Goal: Task Accomplishment & Management: Use online tool/utility

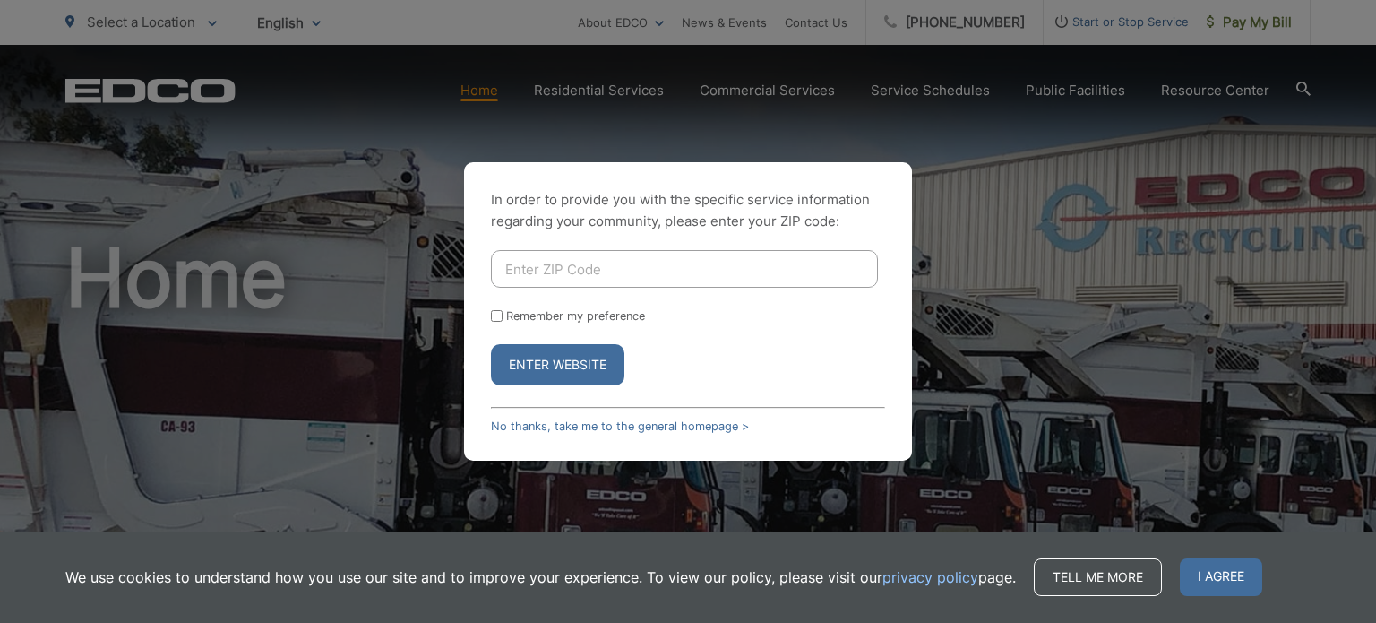
click at [580, 271] on input "Enter ZIP Code" at bounding box center [684, 269] width 387 height 38
type input "92083"
click at [577, 365] on button "Enter Website" at bounding box center [557, 364] width 133 height 41
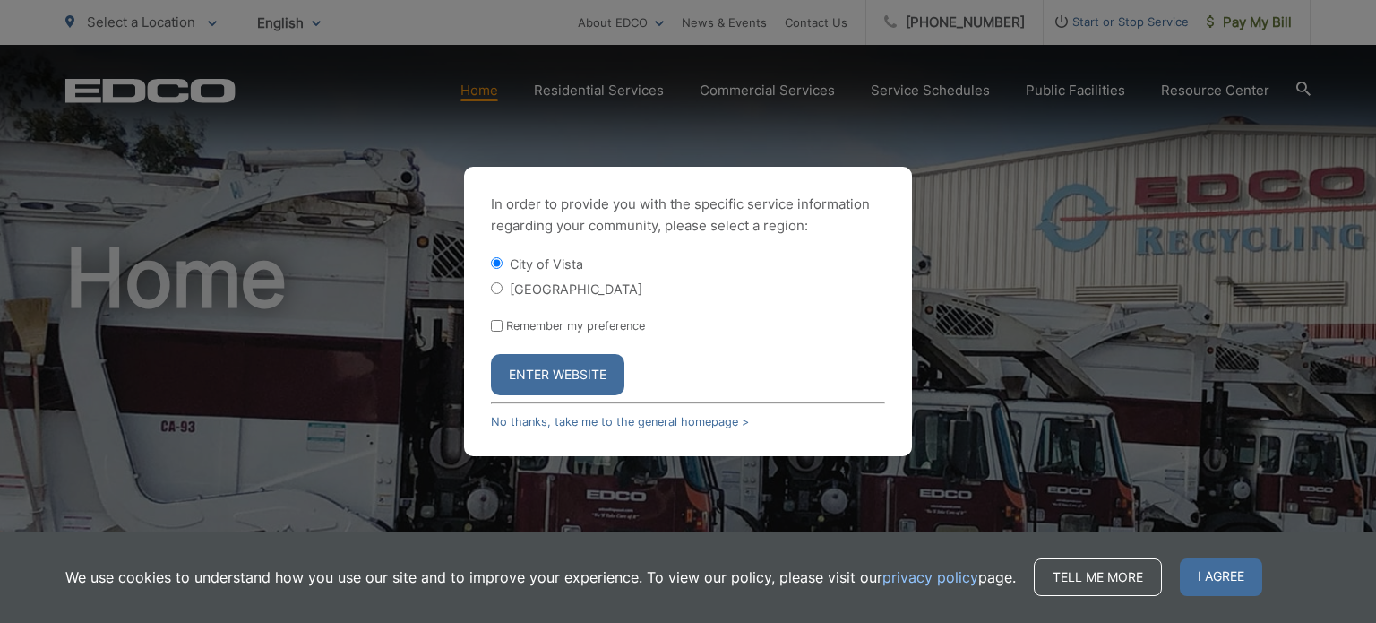
click at [577, 365] on button "Enter Website" at bounding box center [557, 374] width 133 height 41
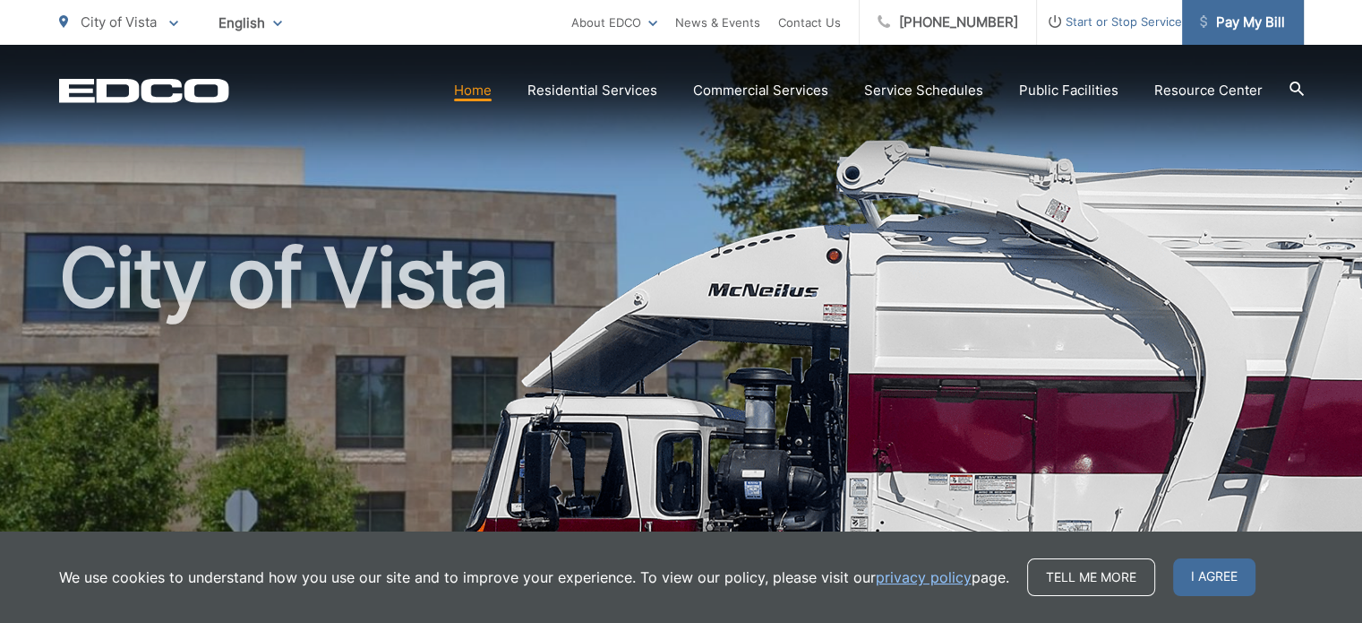
click at [1233, 28] on span "Pay My Bill" at bounding box center [1242, 22] width 85 height 21
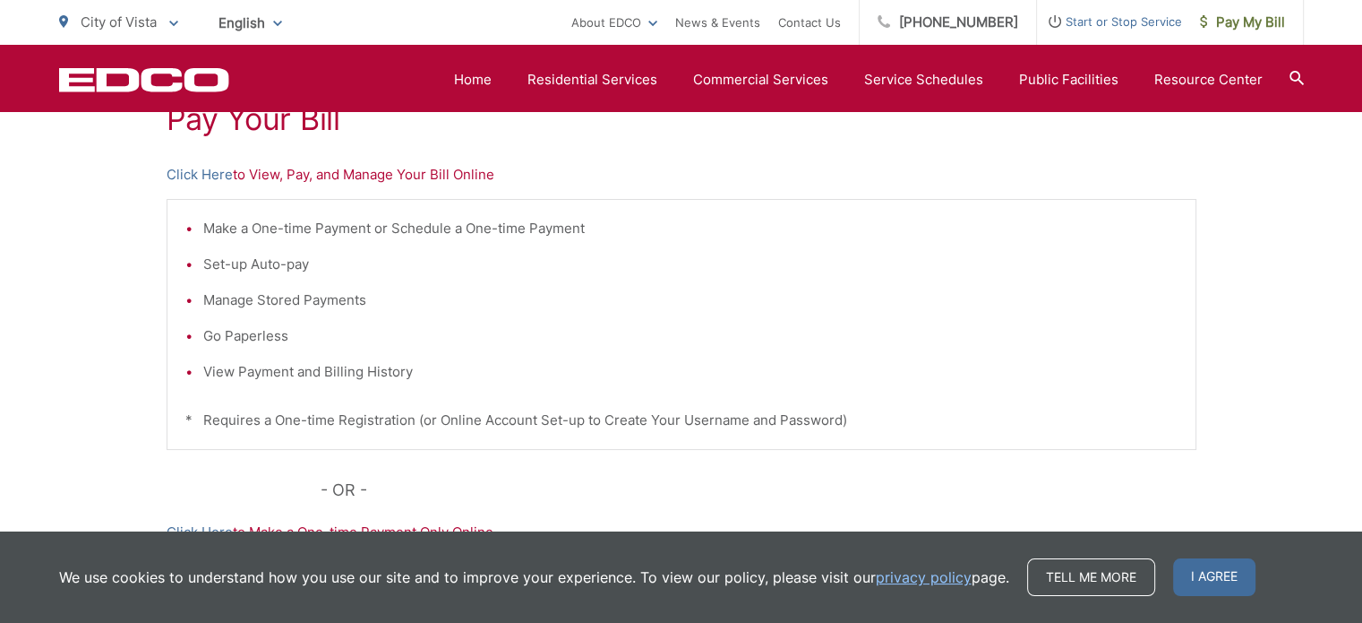
scroll to position [364, 0]
drag, startPoint x: 964, startPoint y: 288, endPoint x: 226, endPoint y: 171, distance: 747.4
click at [226, 171] on link "Click Here" at bounding box center [200, 175] width 66 height 21
